Goal: Transaction & Acquisition: Purchase product/service

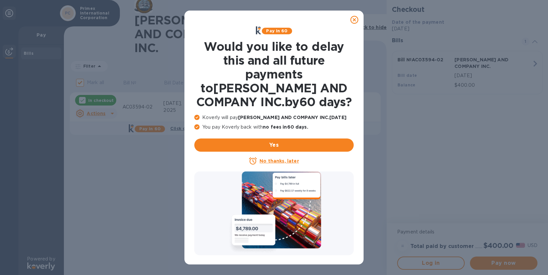
click at [353, 19] on icon at bounding box center [354, 20] width 8 height 8
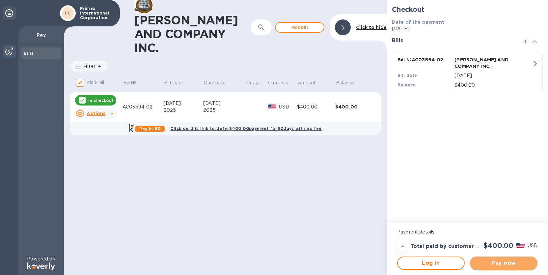
click at [511, 264] on span "Pay now" at bounding box center [503, 263] width 57 height 8
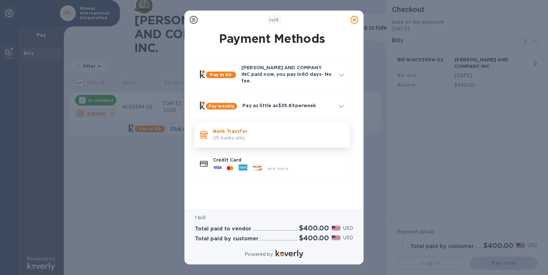
click at [257, 129] on p "Bank Transfer" at bounding box center [278, 131] width 131 height 7
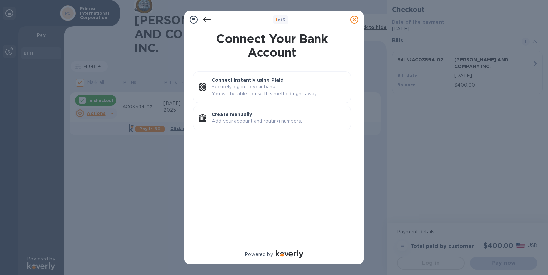
click at [206, 20] on icon at bounding box center [207, 19] width 8 height 5
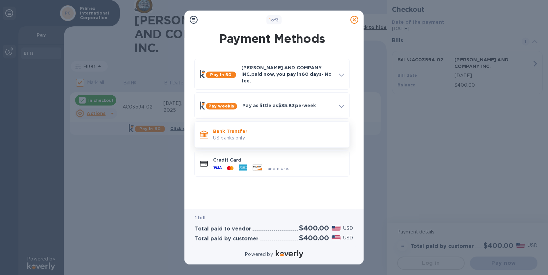
click at [245, 134] on p "US banks only." at bounding box center [278, 137] width 131 height 7
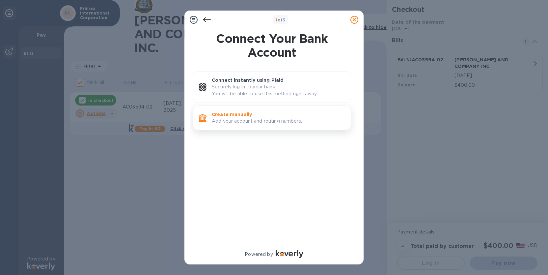
click at [232, 118] on p "Add your account and routing numbers." at bounding box center [279, 121] width 134 height 7
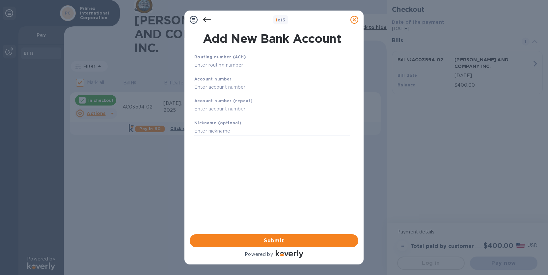
click at [215, 65] on input "text" at bounding box center [271, 65] width 155 height 10
type input "065405459"
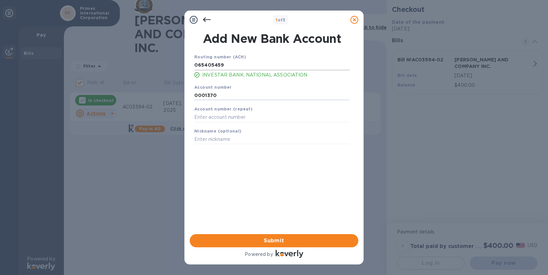
type input "0001370"
type input "[PERSON_NAME]"
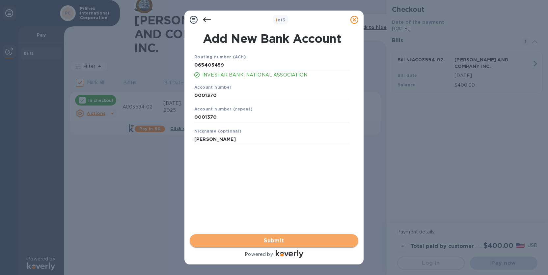
click at [273, 236] on span "Submit" at bounding box center [274, 240] width 158 height 8
